Goal: Task Accomplishment & Management: Manage account settings

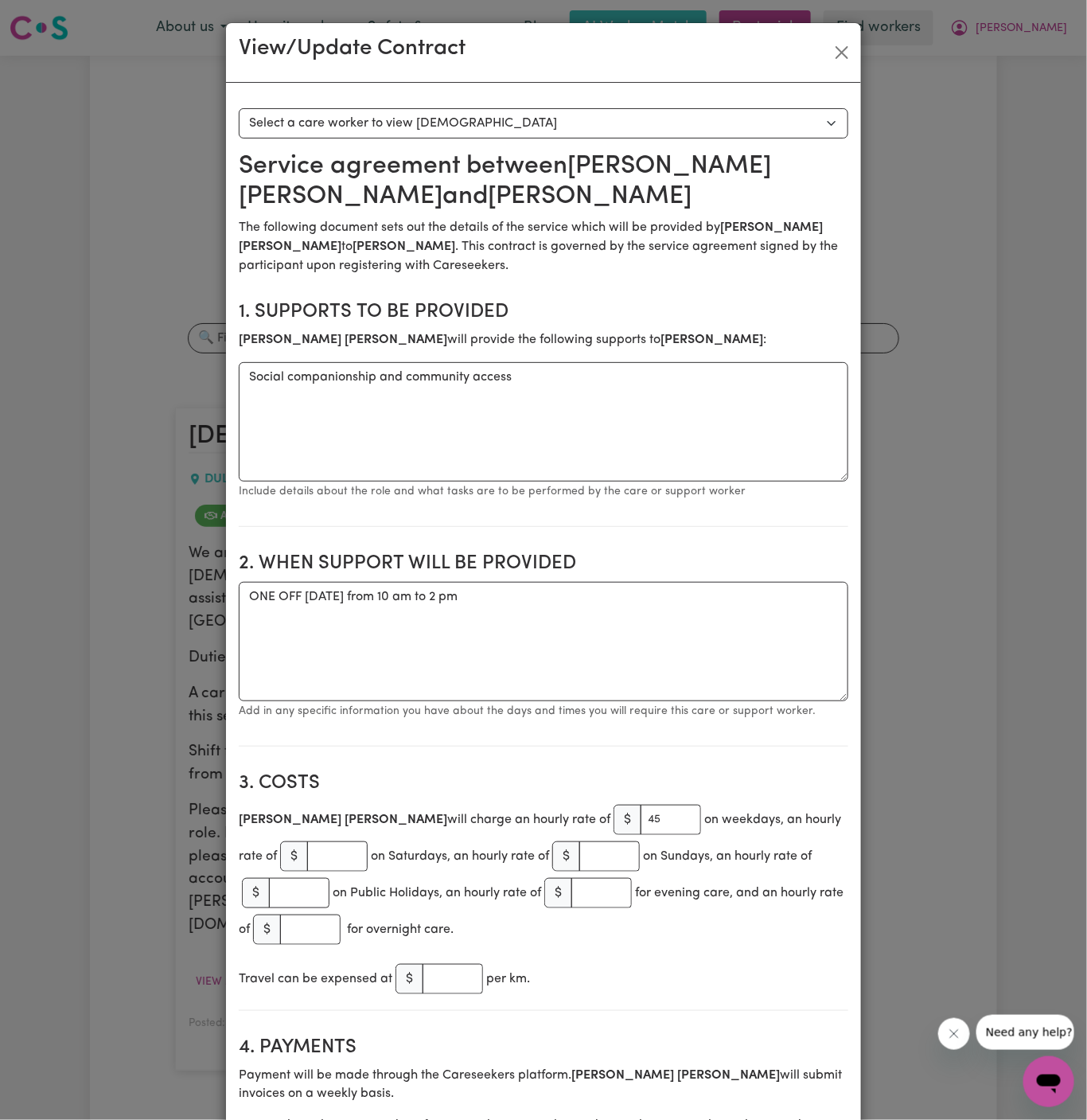
click at [681, 637] on textarea "ONE OFF [DATE] from 10 am to 2 pm" at bounding box center [543, 641] width 609 height 120
click at [721, 584] on textarea "ONE OFF [DATE] from 10 am to 2 pm ONE OFF [DATE] from" at bounding box center [543, 641] width 609 height 120
click at [640, 622] on textarea "ONE OFF [DATE] from 10 am to 2 pm ONE OFF [DATE] from" at bounding box center [543, 641] width 609 height 120
click at [639, 631] on textarea "ONE OFF [DATE] from 10 am to 2 pm ONE OFF [DATE] from" at bounding box center [543, 641] width 609 height 120
type textarea "ONE OFF [DATE] from 10 am to 2 pm ONE OFF [DATE] from 230 pm to 630 pm"
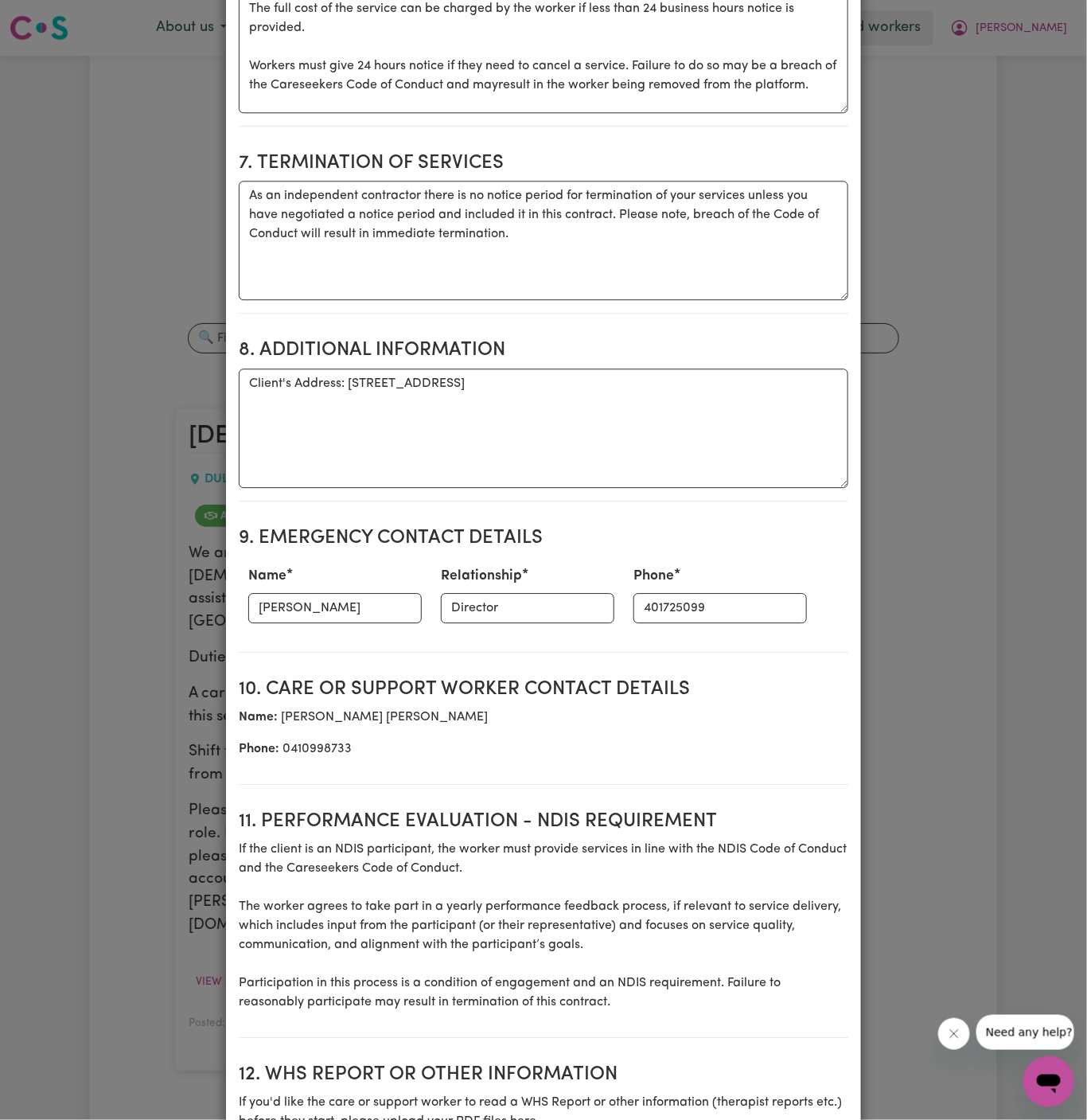
scroll to position [1699, 0]
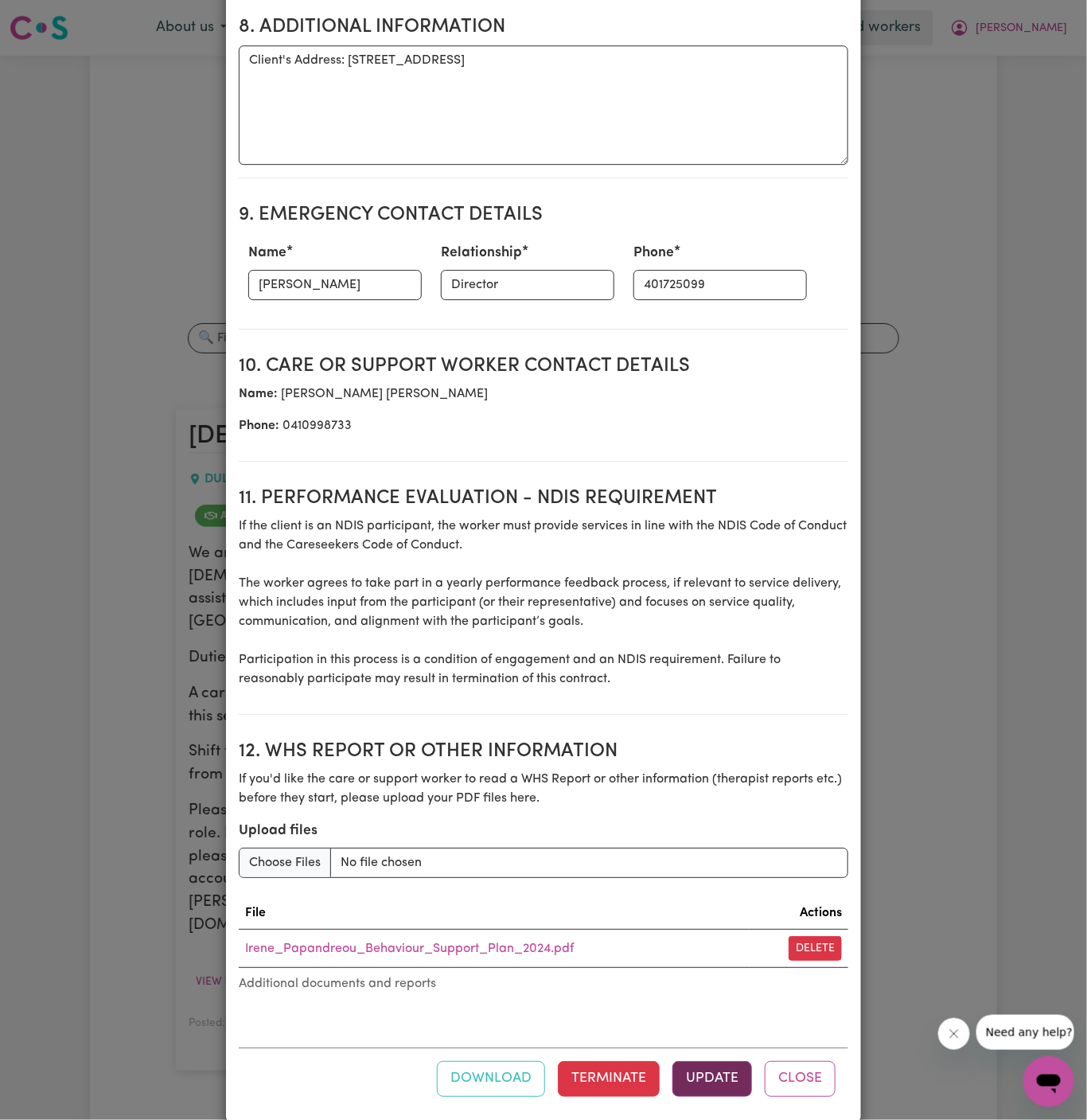
click at [717, 1061] on button "Update" at bounding box center [712, 1078] width 79 height 35
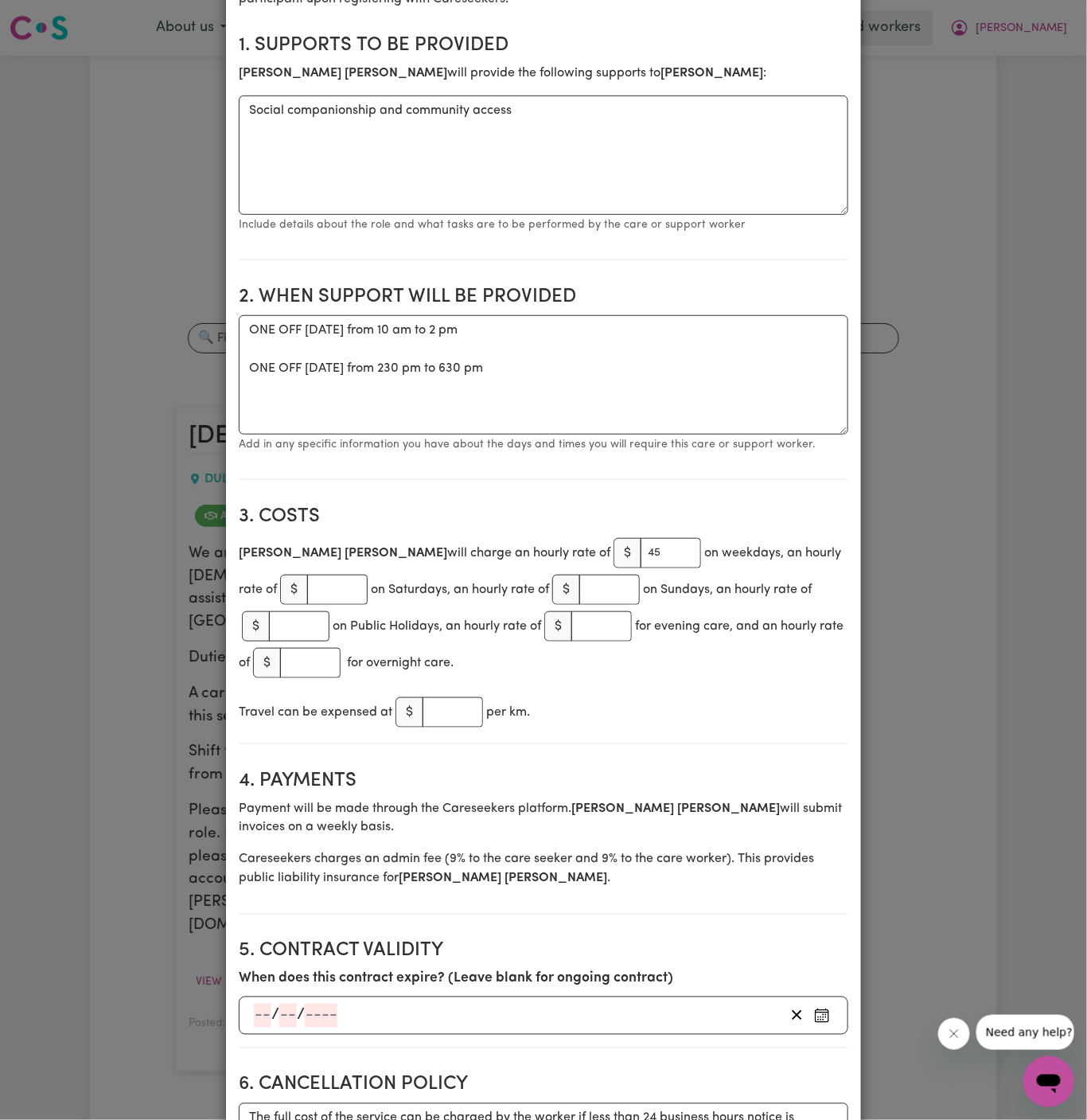
scroll to position [0, 0]
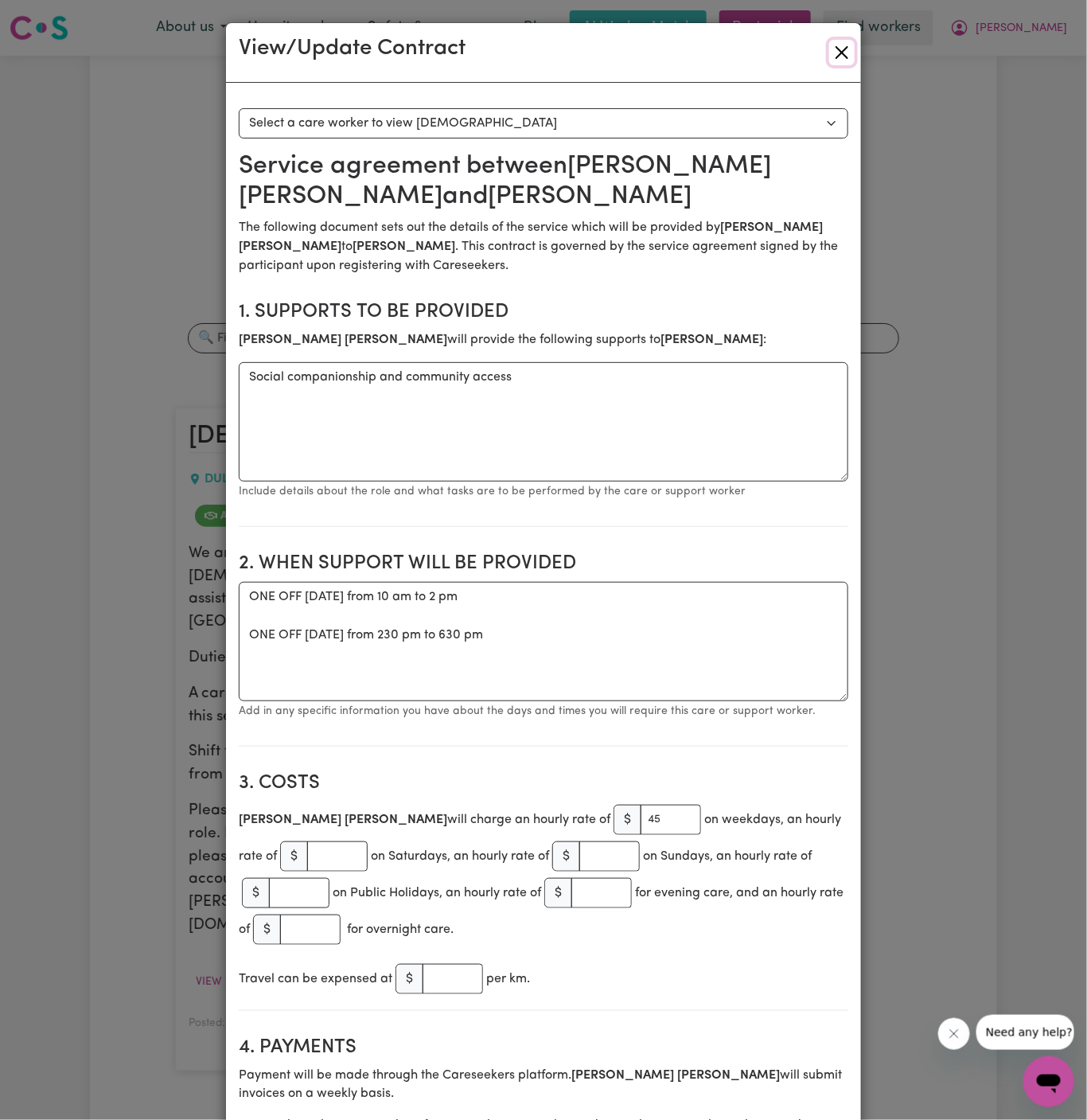
click at [846, 50] on button "Close" at bounding box center [842, 53] width 26 height 26
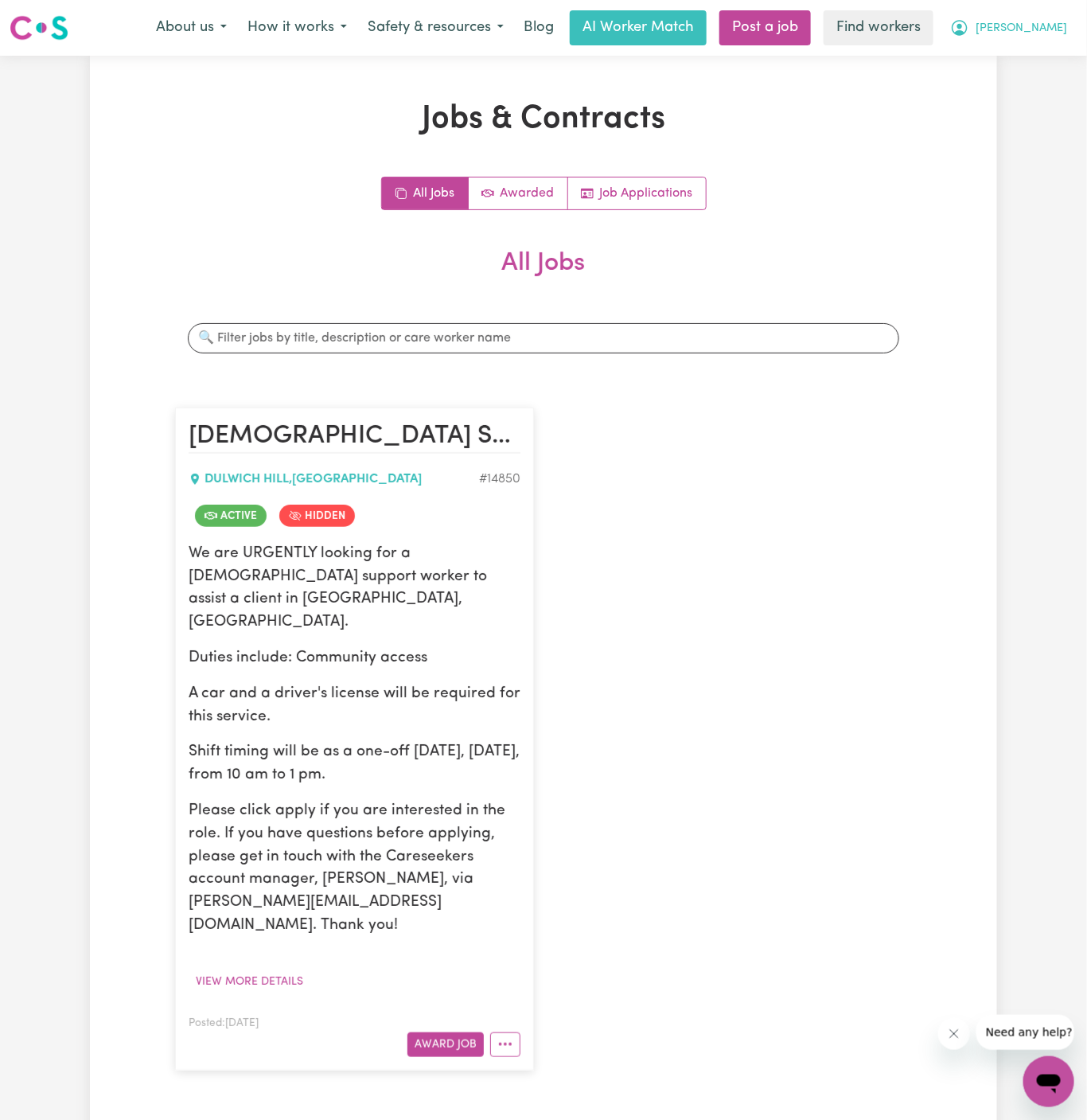
click at [1052, 26] on span "[PERSON_NAME]" at bounding box center [1022, 28] width 91 height 17
drag, startPoint x: 1052, startPoint y: 37, endPoint x: 1052, endPoint y: 68, distance: 31.0
click at [1052, 68] on link "My Dashboard" at bounding box center [1014, 62] width 126 height 30
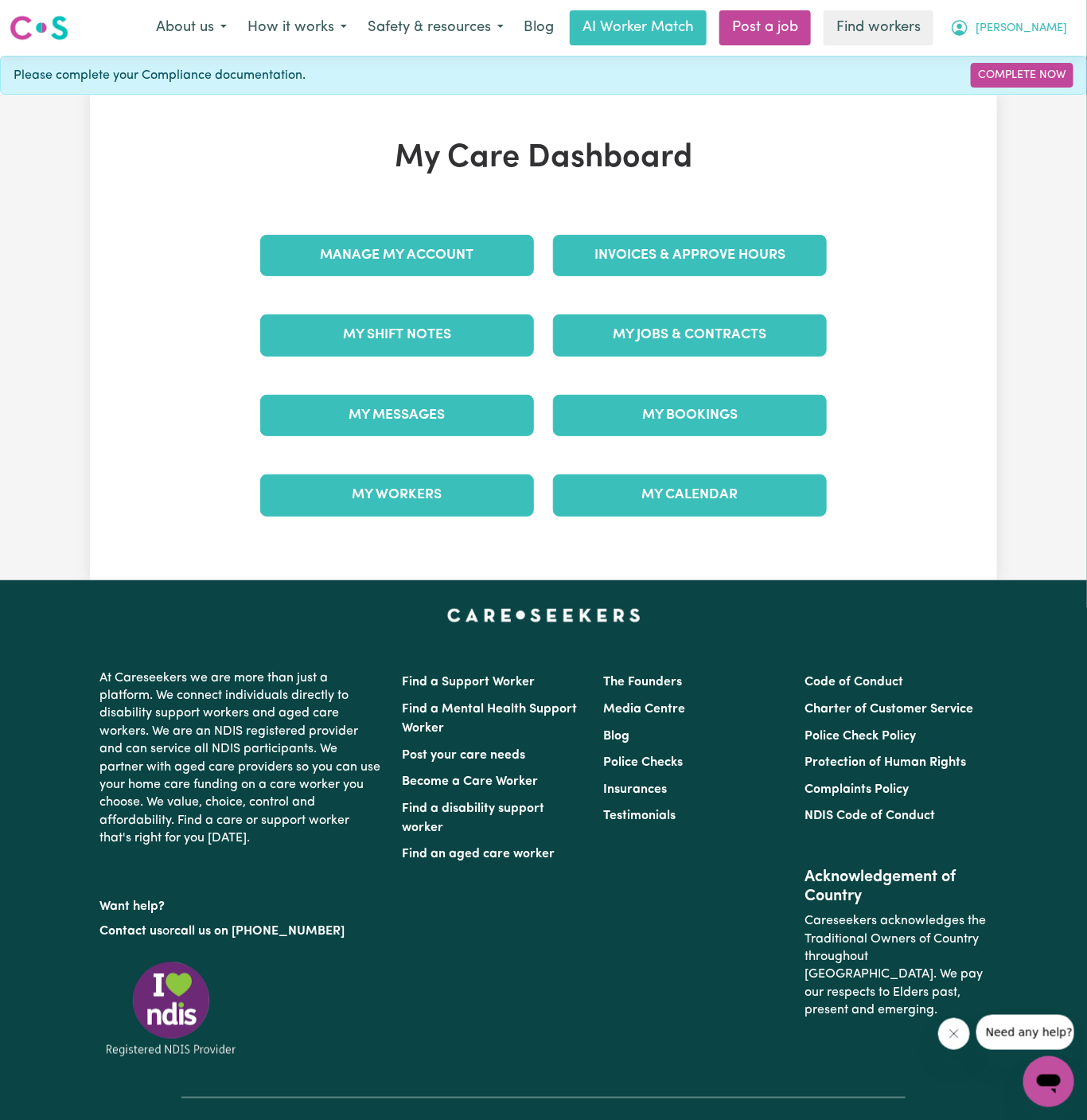
click at [1052, 23] on span "[PERSON_NAME]" at bounding box center [1022, 28] width 91 height 17
click at [1052, 79] on link "Logout" at bounding box center [1014, 91] width 126 height 30
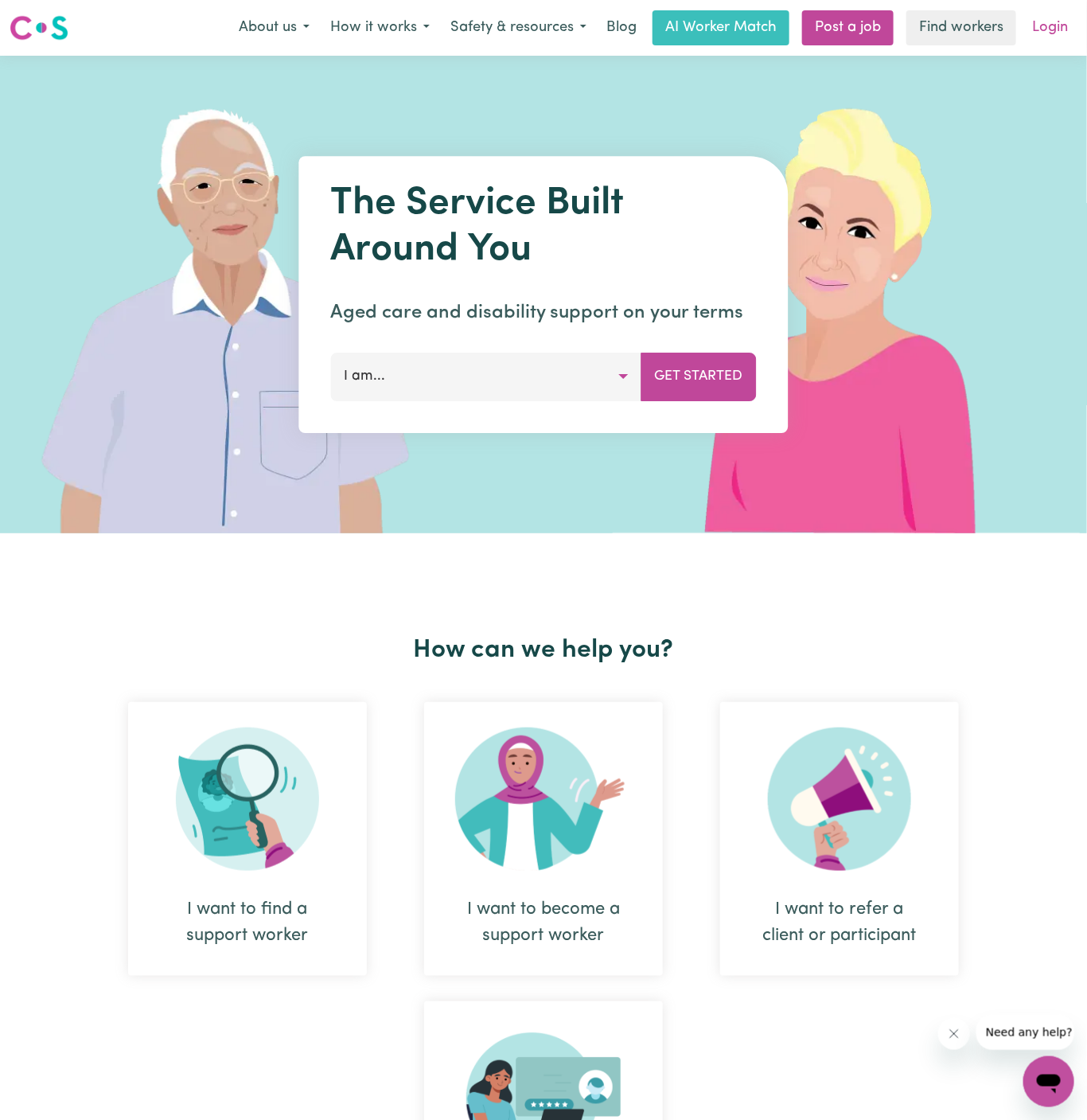
click at [1053, 40] on link "Login" at bounding box center [1050, 28] width 55 height 35
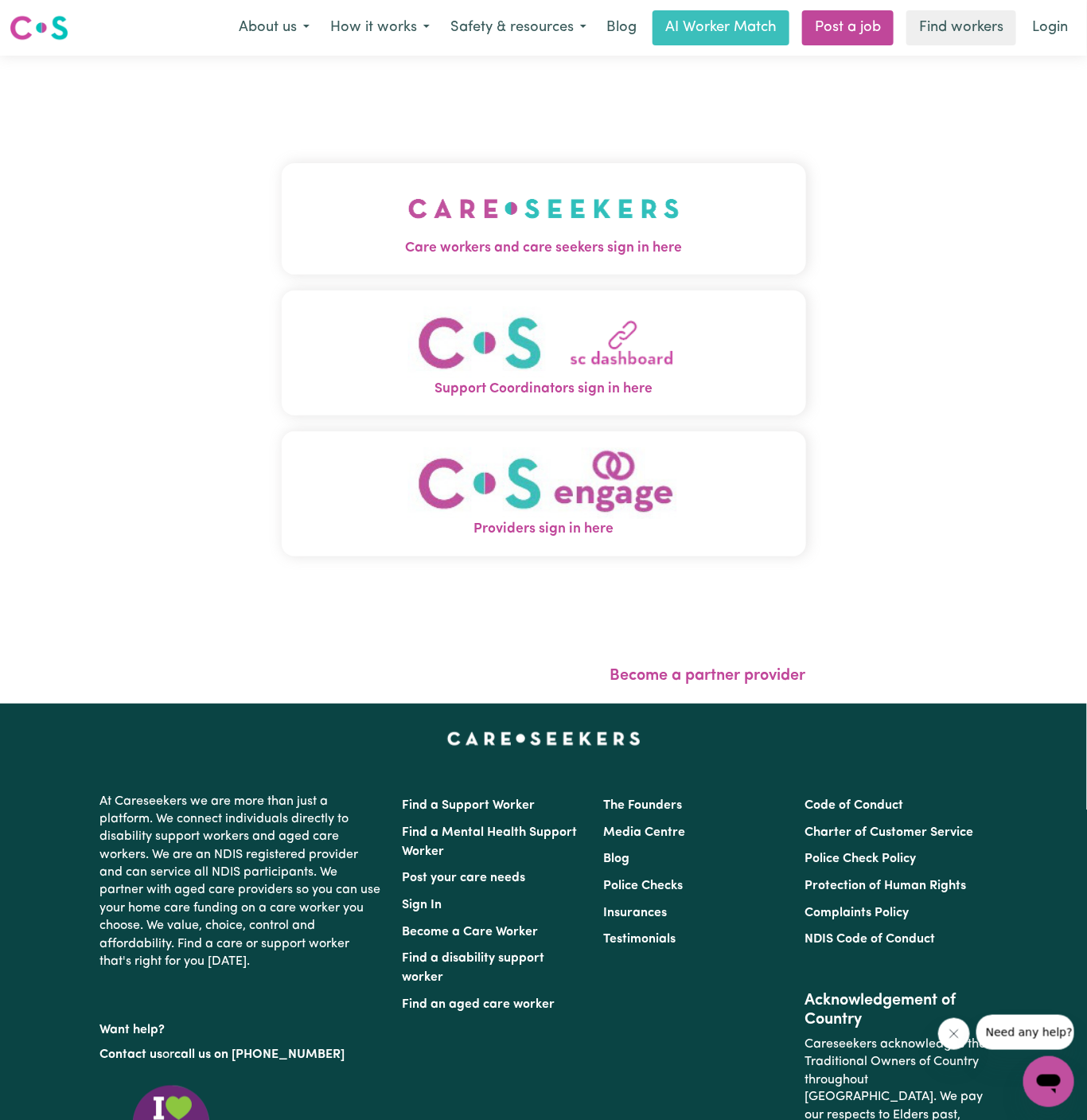
click at [564, 196] on img "Care workers and care seekers sign in here" at bounding box center [543, 208] width 271 height 59
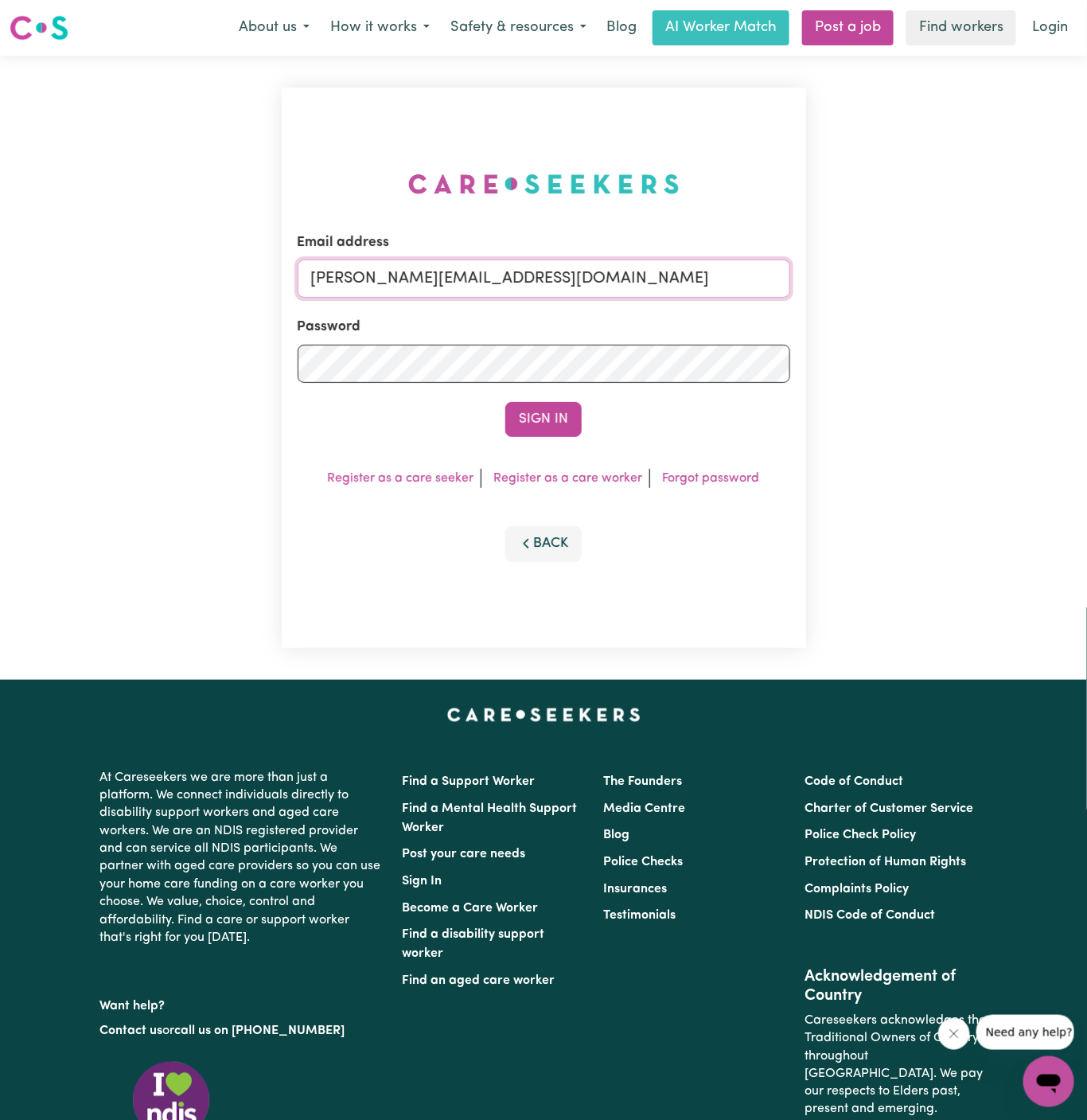
click at [653, 288] on input "[PERSON_NAME][EMAIL_ADDRESS][DOMAIN_NAME]" at bounding box center [544, 278] width 492 height 38
drag, startPoint x: 390, startPoint y: 275, endPoint x: 781, endPoint y: 272, distance: 391.0
click at [781, 272] on input "[EMAIL_ADDRESS][DOMAIN_NAME]" at bounding box center [544, 278] width 492 height 38
type input "[EMAIL_ADDRESS][DOMAIN_NAME]"
click at [581, 385] on form "Email address [EMAIL_ADDRESS][DOMAIN_NAME] Password Sign In" at bounding box center [544, 335] width 492 height 205
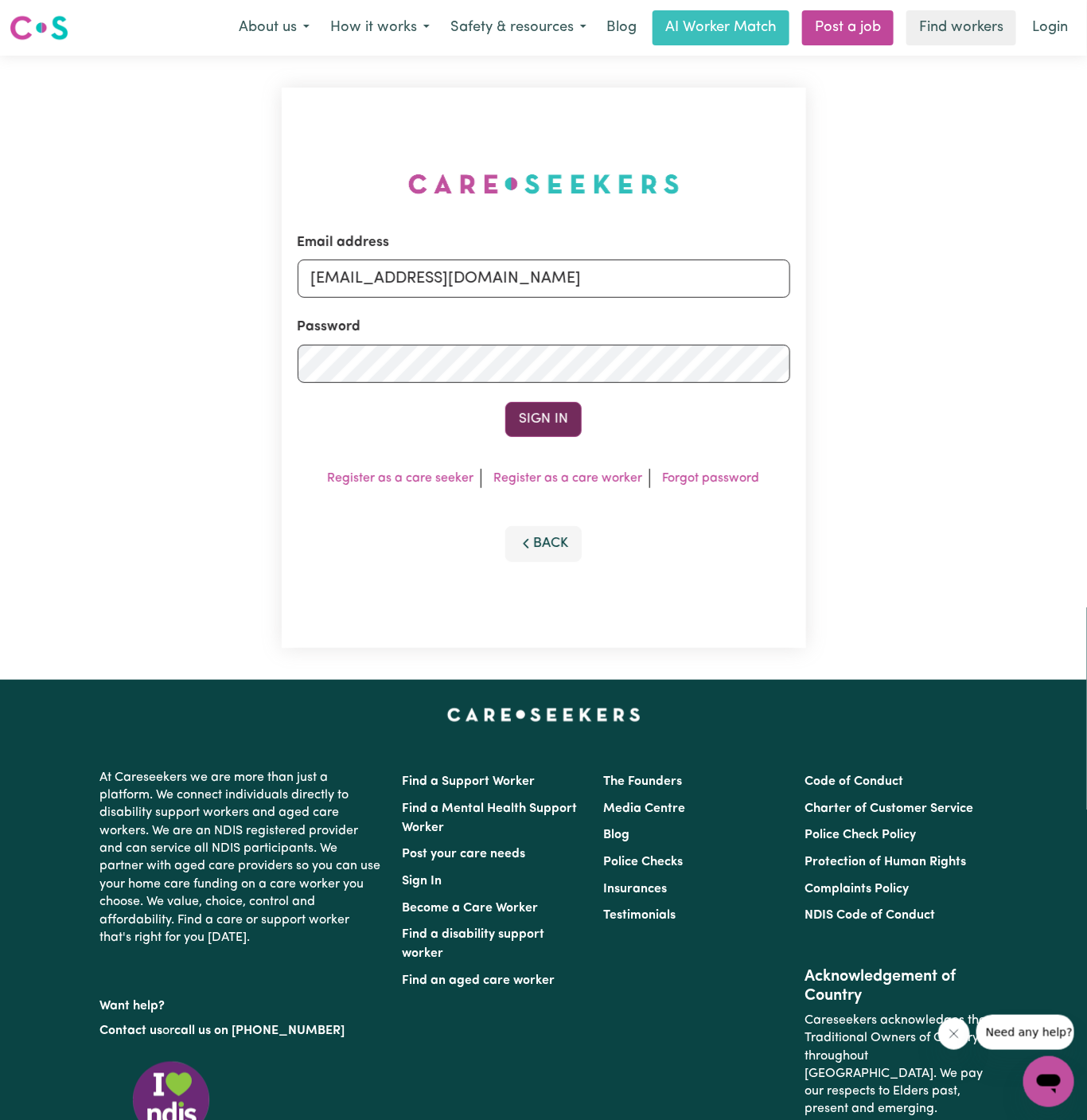
click at [561, 420] on button "Sign In" at bounding box center [543, 419] width 77 height 35
